Goal: Task Accomplishment & Management: Complete application form

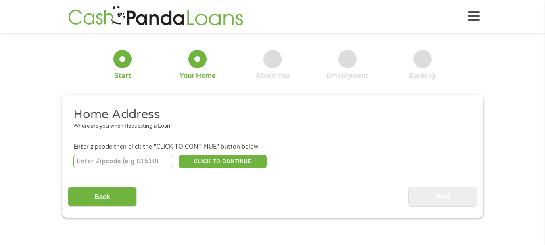
click at [140, 161] on input "number" at bounding box center [123, 162] width 100 height 14
type input "94533"
click at [226, 163] on button "CLICK TO CONTINUE" at bounding box center [223, 162] width 88 height 14
type input "94533"
type input "[GEOGRAPHIC_DATA]"
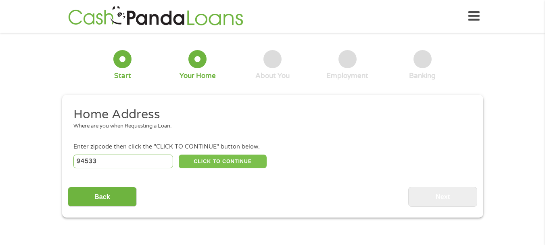
select select "[US_STATE]"
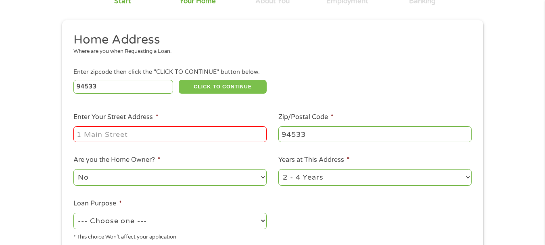
scroll to position [81, 0]
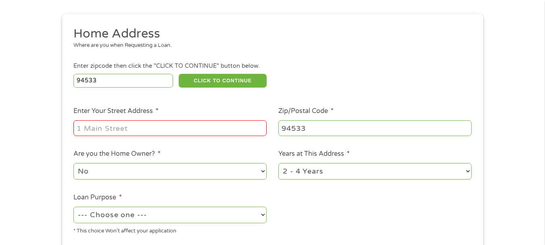
click at [135, 126] on input "Enter Your Street Address *" at bounding box center [169, 127] width 193 height 15
type input "[STREET_ADDRESS]"
click at [466, 175] on select "1 Year or less 1 - 2 Years 2 - 4 Years Over 4 Years" at bounding box center [374, 171] width 193 height 17
select select "60months"
click at [278, 163] on select "1 Year or less 1 - 2 Years 2 - 4 Years Over 4 Years" at bounding box center [374, 171] width 193 height 17
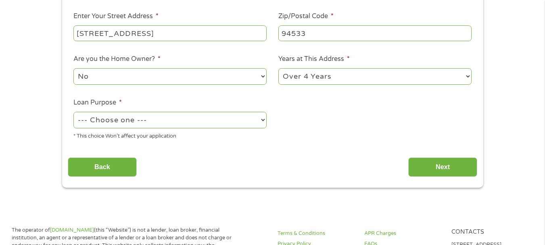
scroll to position [161, 0]
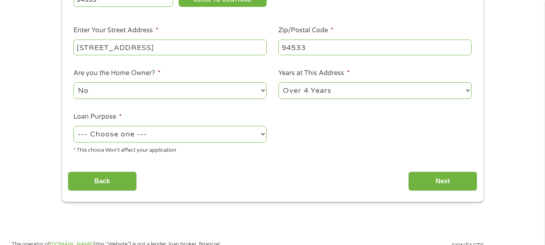
click at [261, 134] on select "--- Choose one --- Pay Bills Debt Consolidation Home Improvement Major Purchase…" at bounding box center [169, 134] width 193 height 17
select select "other"
click at [73, 126] on select "--- Choose one --- Pay Bills Debt Consolidation Home Improvement Major Purchase…" at bounding box center [169, 134] width 193 height 17
click at [430, 182] on input "Next" at bounding box center [442, 181] width 69 height 20
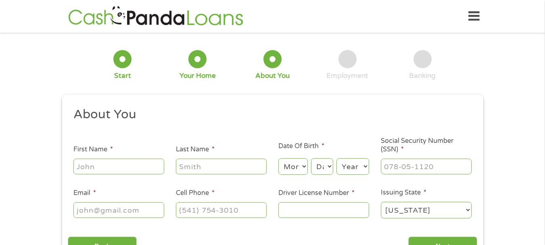
scroll to position [40, 0]
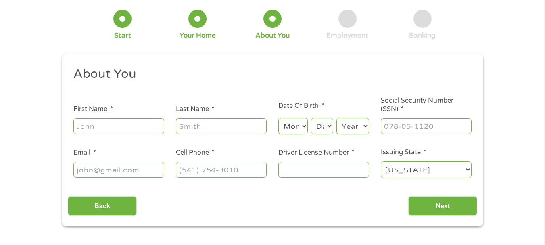
click at [119, 126] on input "First Name *" at bounding box center [118, 125] width 91 height 15
type input "[PERSON_NAME]"
click at [303, 125] on select "Month 1 2 3 4 5 6 7 8 9 10 11 12" at bounding box center [292, 126] width 29 height 17
select select "5"
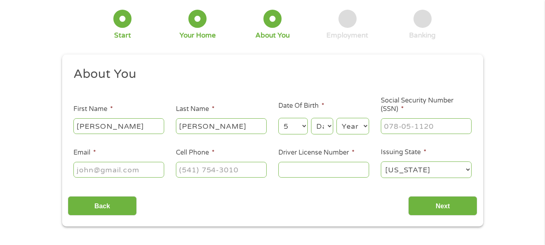
click at [278, 118] on select "Month 1 2 3 4 5 6 7 8 9 10 11 12" at bounding box center [292, 126] width 29 height 17
click at [332, 123] on select "Day 1 2 3 4 5 6 7 8 9 10 11 12 13 14 15 16 17 18 19 20 21 22 23 24 25 26 27 28 …" at bounding box center [322, 126] width 22 height 17
select select "5"
click at [311, 118] on select "Day 1 2 3 4 5 6 7 8 9 10 11 12 13 14 15 16 17 18 19 20 21 22 23 24 25 26 27 28 …" at bounding box center [322, 126] width 22 height 17
click at [359, 127] on select "Year [DATE] 2006 2005 2004 2003 2002 2001 2000 1999 1998 1997 1996 1995 1994 19…" at bounding box center [352, 126] width 33 height 17
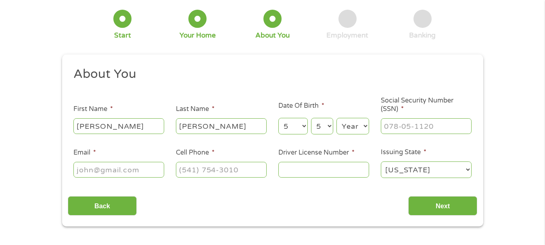
select select "1966"
click at [336, 118] on select "Year [DATE] 2006 2005 2004 2003 2002 2001 2000 1999 1998 1997 1996 1995 1994 19…" at bounding box center [352, 126] width 33 height 17
click at [412, 130] on input "___-__-____" at bounding box center [426, 125] width 91 height 15
type input "561-75-6051"
click at [91, 169] on input "Email *" at bounding box center [118, 169] width 91 height 15
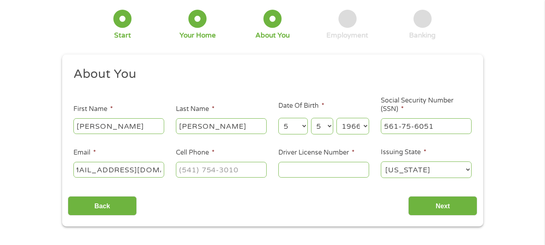
scroll to position [0, 17]
type input "[EMAIL_ADDRESS][DOMAIN_NAME]"
click at [213, 169] on input "(___) ___-____" at bounding box center [221, 169] width 91 height 15
type input "[PHONE_NUMBER]"
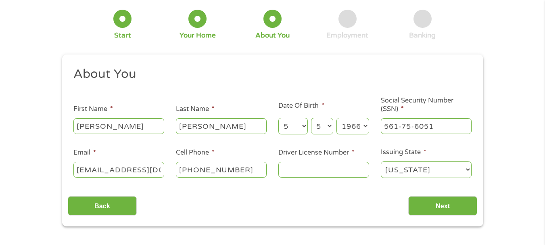
click at [340, 172] on input "Driver License Number *" at bounding box center [323, 169] width 91 height 15
type input "C3869982"
click at [432, 205] on input "Next" at bounding box center [442, 206] width 69 height 20
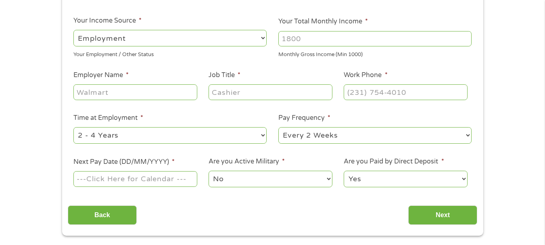
scroll to position [81, 0]
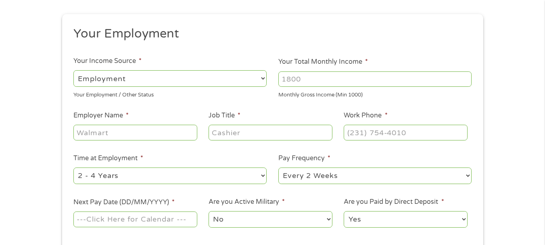
click at [304, 81] on input "Your Total Monthly Income *" at bounding box center [374, 78] width 193 height 15
type input "6640"
click at [152, 133] on input "Employer Name *" at bounding box center [134, 132] width 123 height 15
type input "[PERSON_NAME] Half International"
click at [235, 134] on input "Job Title *" at bounding box center [270, 132] width 123 height 15
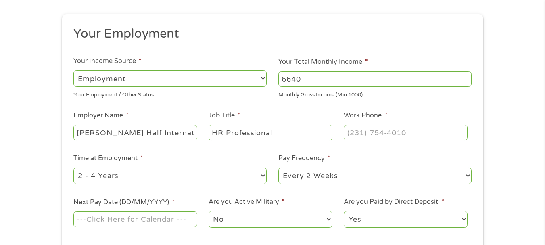
type input "HR Professional"
click at [389, 139] on input "(___) ___-____" at bounding box center [405, 132] width 123 height 15
type input "[PHONE_NUMBER]"
click at [257, 173] on select "--- Choose one --- 1 Year or less 1 - 2 Years 2 - 4 Years Over 4 Years" at bounding box center [169, 175] width 193 height 17
select select "60months"
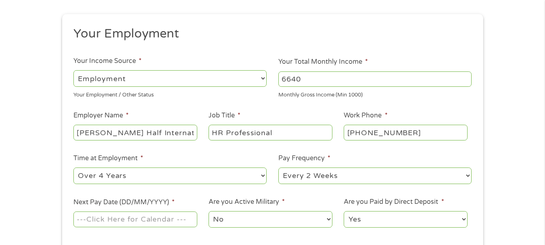
click at [73, 167] on select "--- Choose one --- 1 Year or less 1 - 2 Years 2 - 4 Years Over 4 Years" at bounding box center [169, 175] width 193 height 17
click at [466, 175] on select "--- Choose one --- Every 2 Weeks Every Week Monthly Semi-Monthly" at bounding box center [374, 175] width 193 height 17
select select "semimonthly"
click at [278, 167] on select "--- Choose one --- Every 2 Weeks Every Week Monthly Semi-Monthly" at bounding box center [374, 175] width 193 height 17
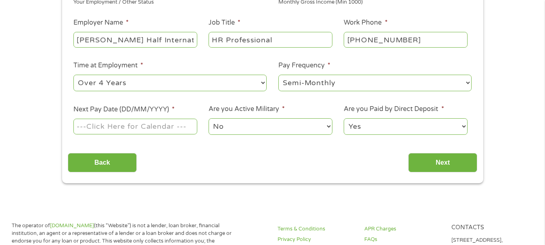
scroll to position [161, 0]
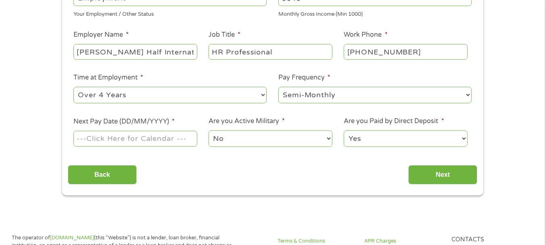
click at [133, 139] on input "Next Pay Date (DD/MM/YYYY) *" at bounding box center [134, 138] width 123 height 15
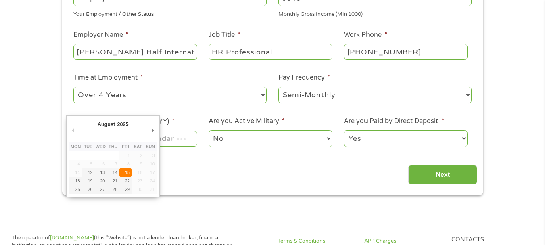
type input "[DATE]"
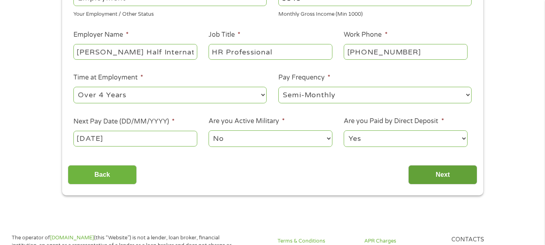
click at [460, 176] on input "Next" at bounding box center [442, 175] width 69 height 20
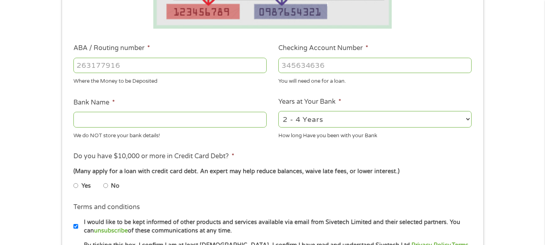
scroll to position [202, 0]
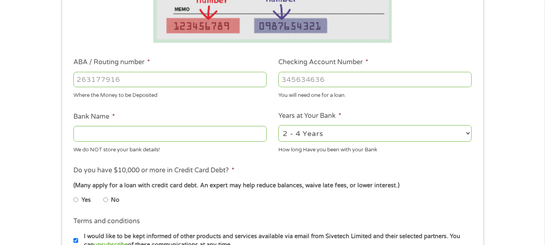
click at [469, 135] on select "2 - 4 Years 6 - 12 Months 1 - 2 Years Over 4 Years" at bounding box center [374, 133] width 193 height 17
select select "60months"
click at [278, 125] on select "2 - 4 Years 6 - 12 Months 1 - 2 Years Over 4 Years" at bounding box center [374, 133] width 193 height 17
drag, startPoint x: 74, startPoint y: 200, endPoint x: 91, endPoint y: 202, distance: 16.6
click at [75, 200] on input "Yes" at bounding box center [75, 199] width 5 height 13
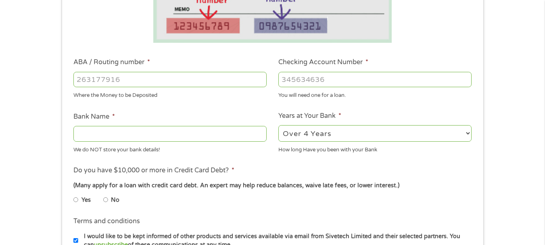
radio input "true"
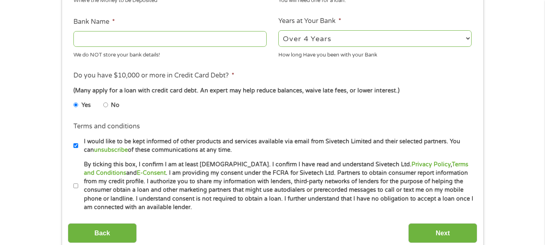
scroll to position [282, 0]
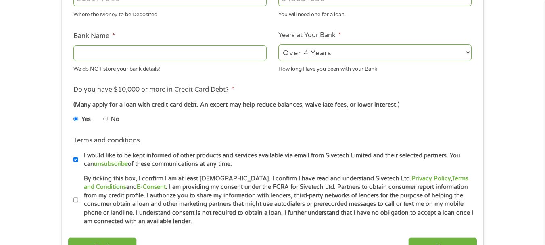
click at [75, 159] on input "I would like to be kept informed of other products and services available via e…" at bounding box center [75, 159] width 5 height 13
checkbox input "false"
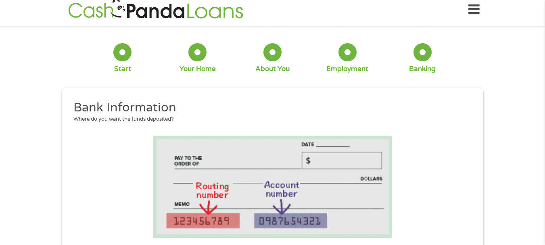
scroll to position [0, 0]
